Goal: Task Accomplishment & Management: Use online tool/utility

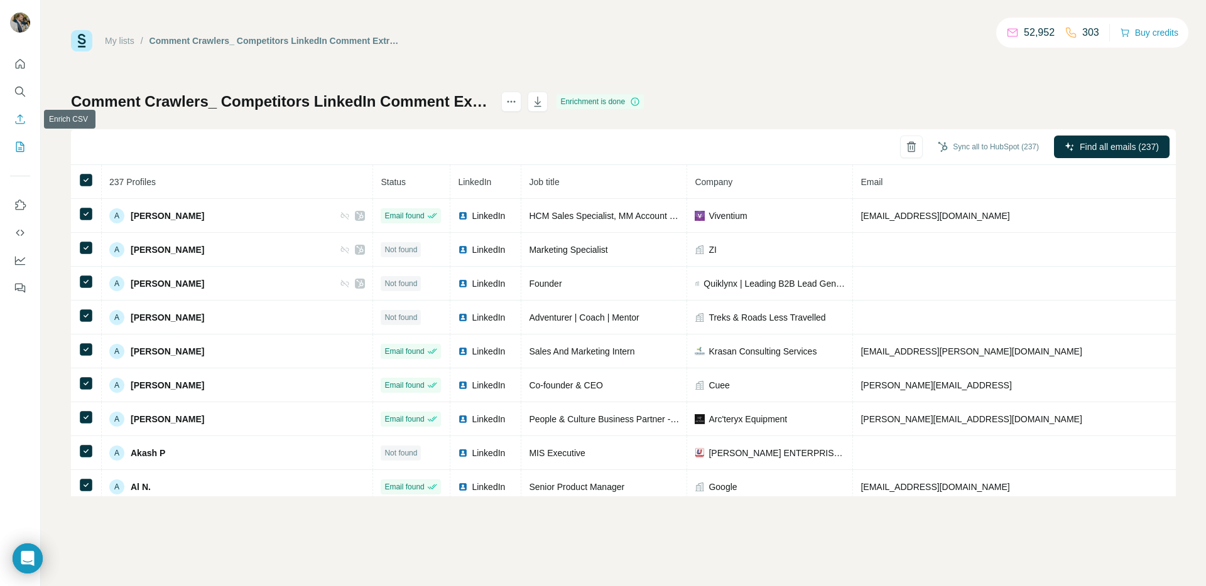
click at [19, 116] on icon "Enrich CSV" at bounding box center [20, 119] width 13 height 13
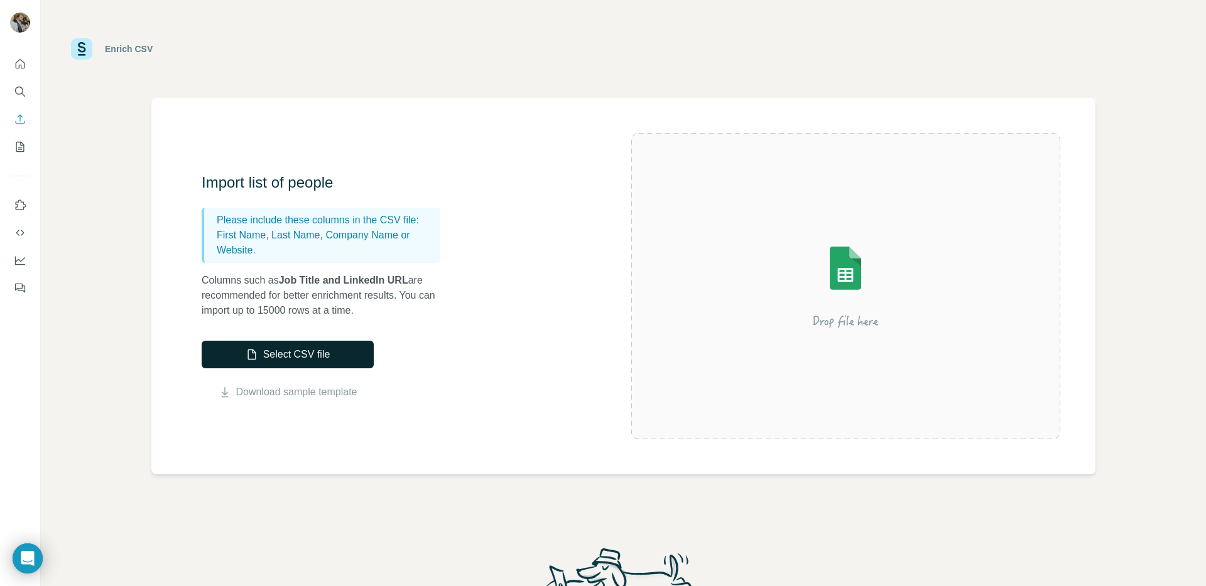
click at [293, 347] on button "Select CSV file" at bounding box center [288, 355] width 172 height 28
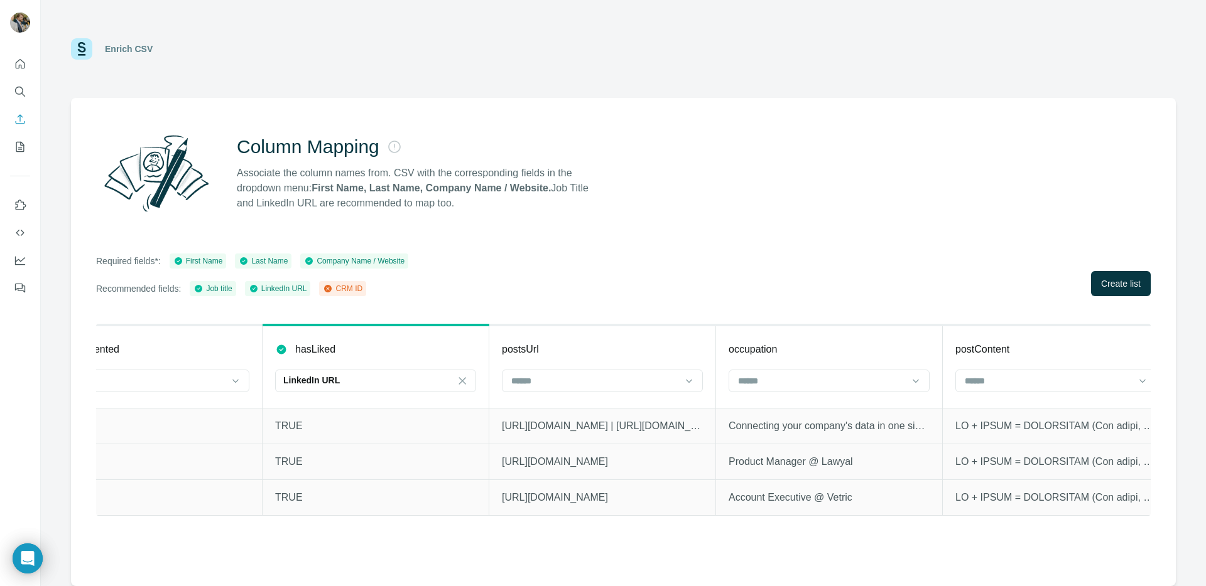
scroll to position [0, 929]
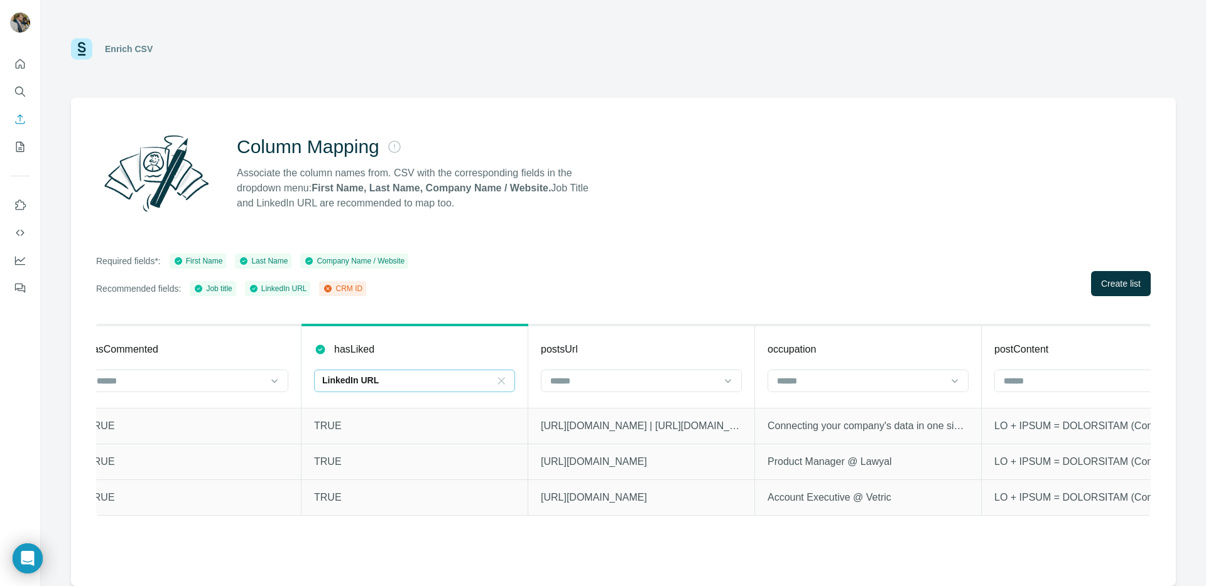
click at [499, 381] on icon at bounding box center [501, 381] width 13 height 13
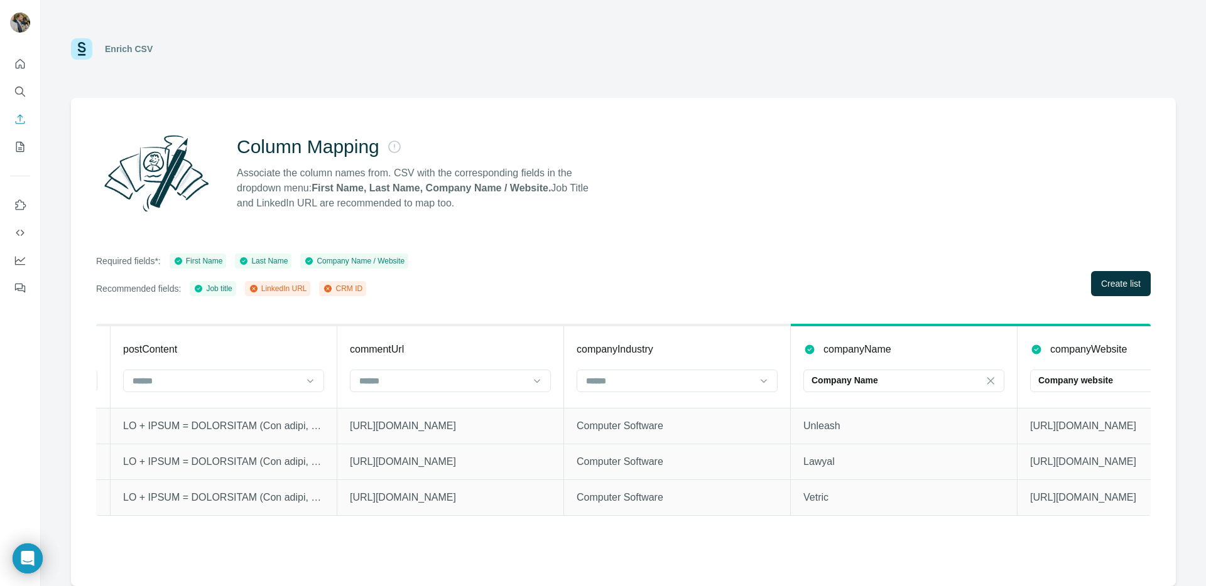
scroll to position [0, 0]
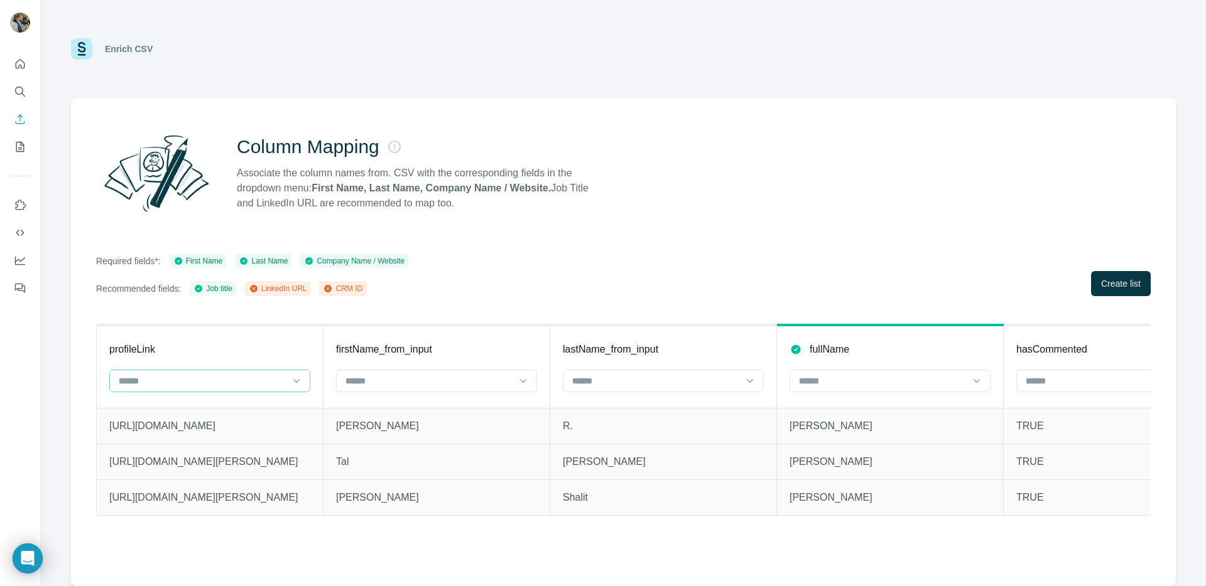
click at [177, 374] on input at bounding box center [202, 381] width 170 height 14
click at [202, 410] on div "LinkedIn URL" at bounding box center [210, 409] width 180 height 13
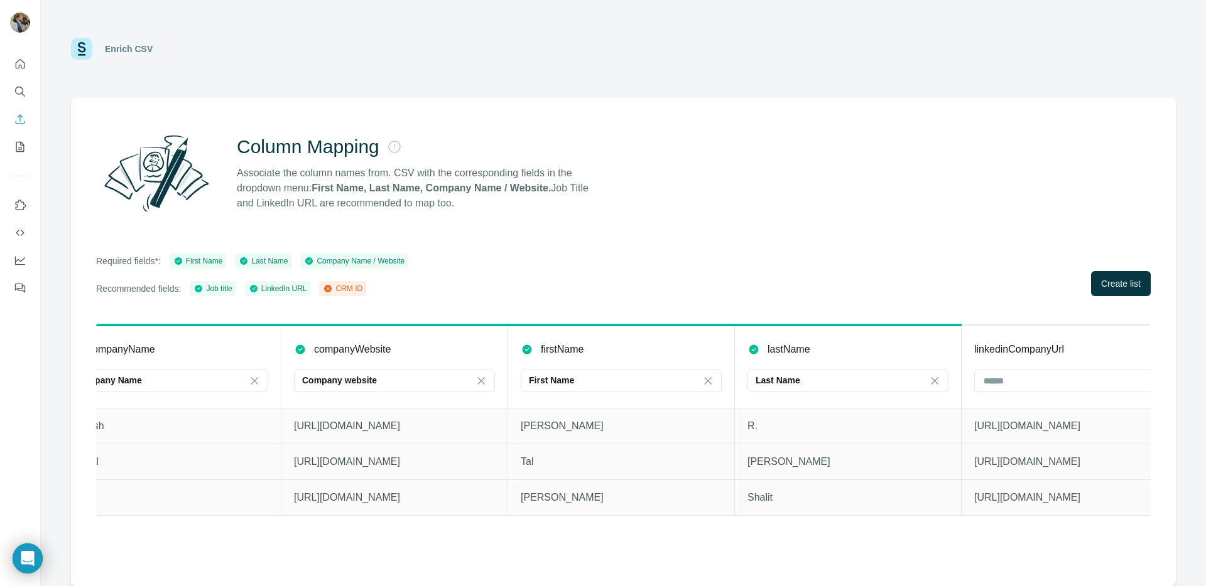
scroll to position [0, 2546]
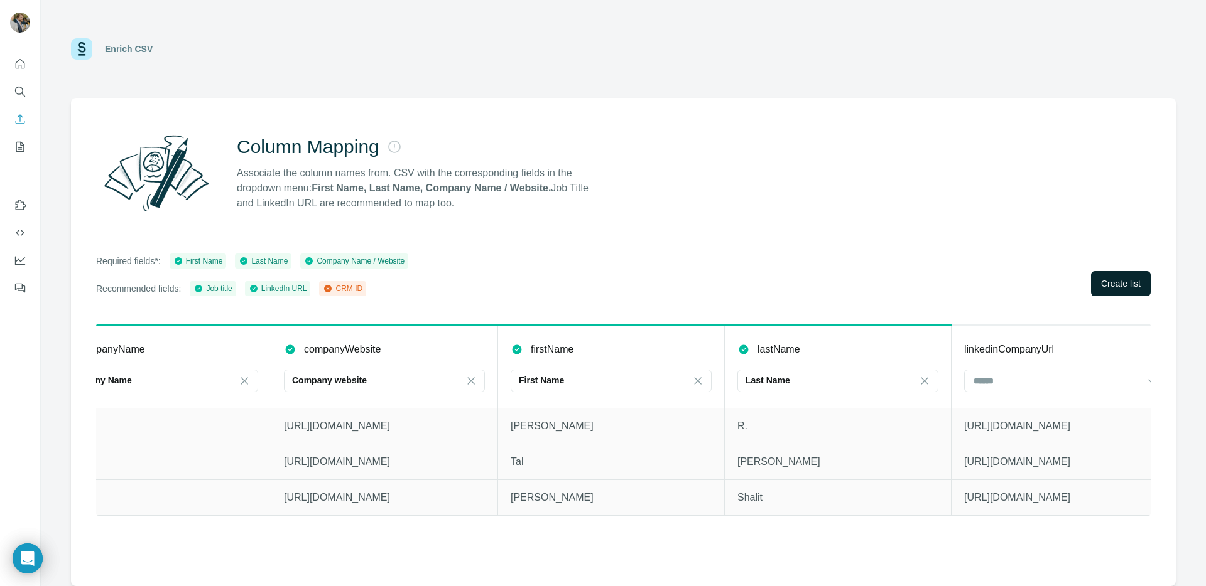
click at [1111, 281] on span "Create list" at bounding box center [1121, 284] width 40 height 13
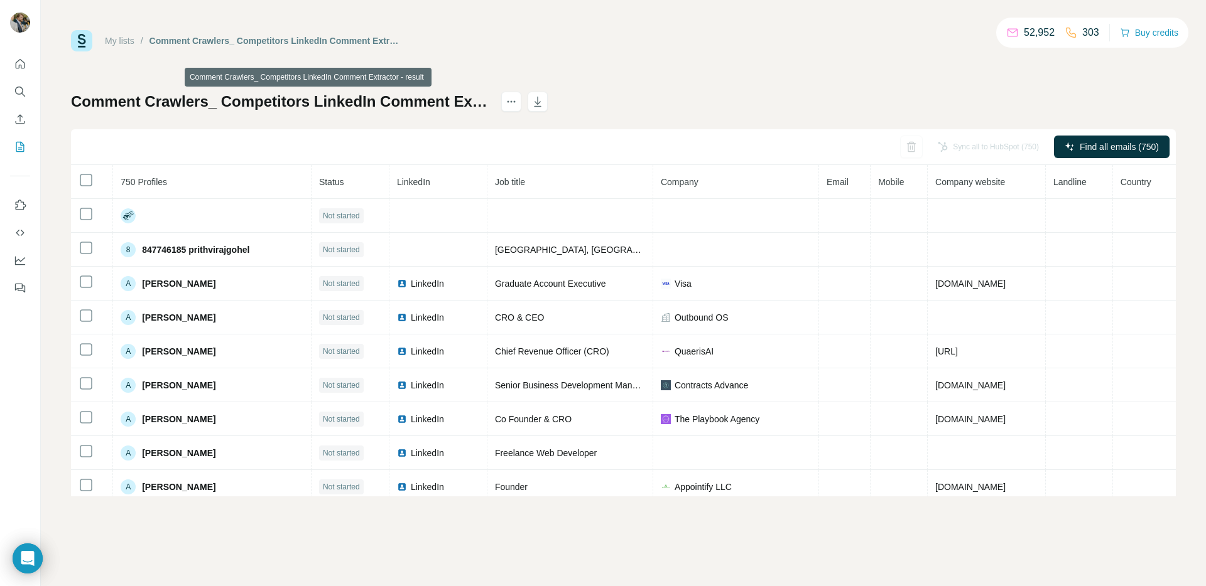
click at [471, 100] on h1 "Comment Crawlers_ Competitors LinkedIn Comment Extractor - result" at bounding box center [280, 102] width 419 height 20
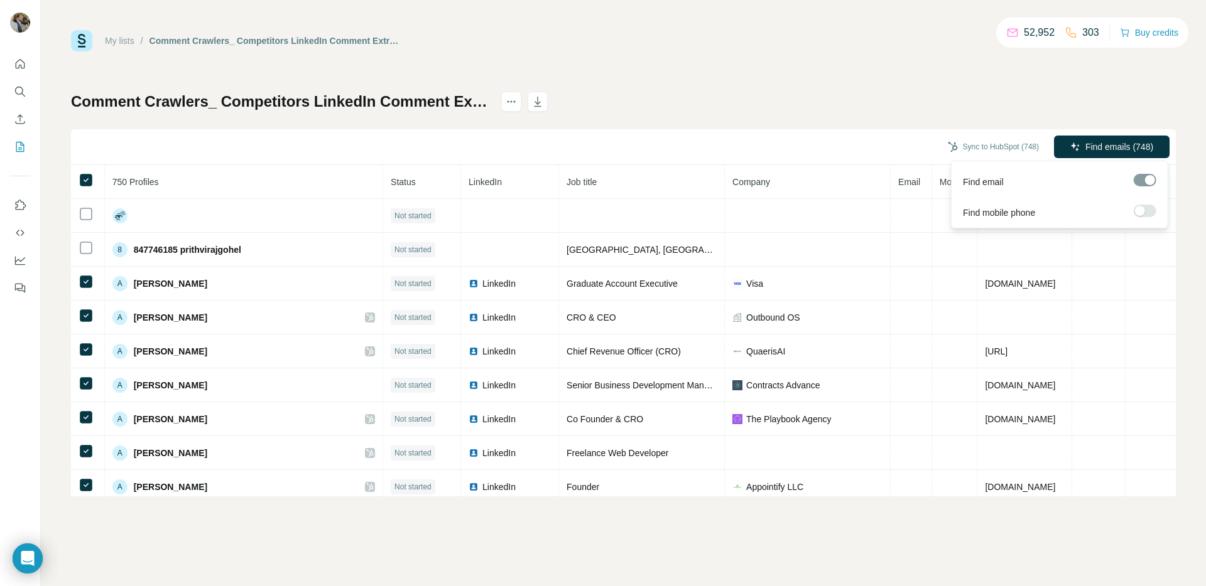
click at [1120, 146] on span "Find emails (748)" at bounding box center [1119, 147] width 68 height 13
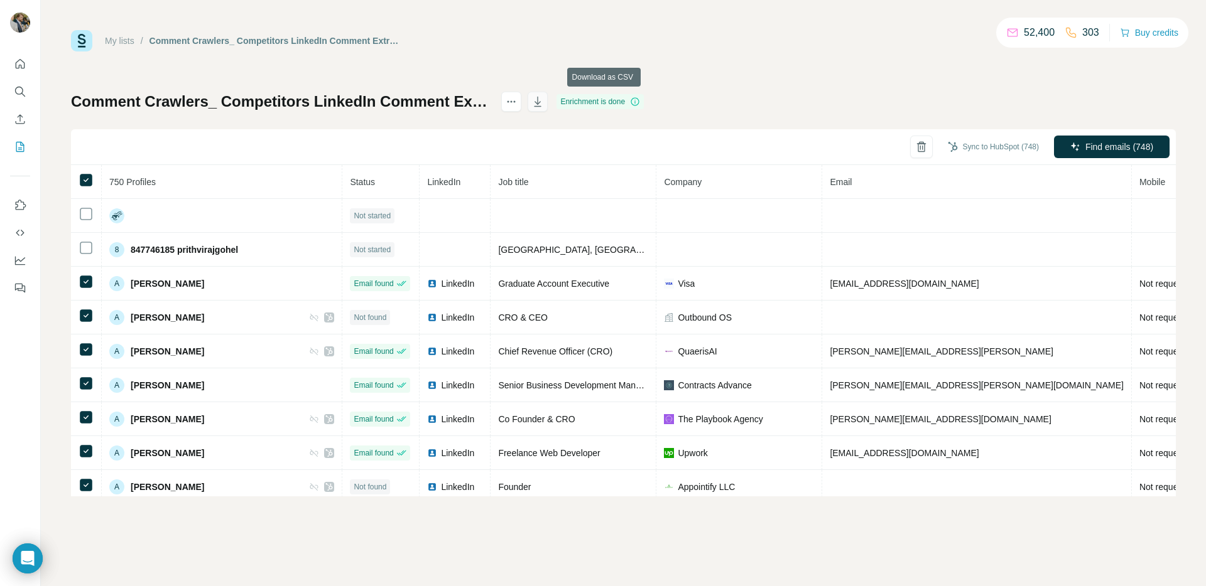
click at [544, 101] on icon "button" at bounding box center [537, 101] width 13 height 13
